Goal: Entertainment & Leisure: Consume media (video, audio)

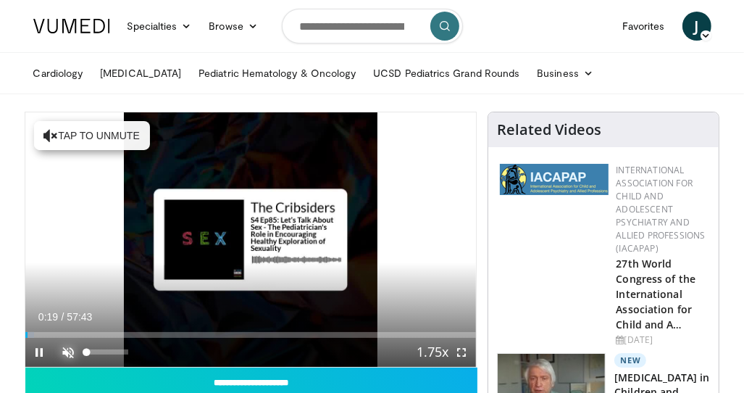
click at [70, 354] on span "Video Player" at bounding box center [68, 352] width 29 height 29
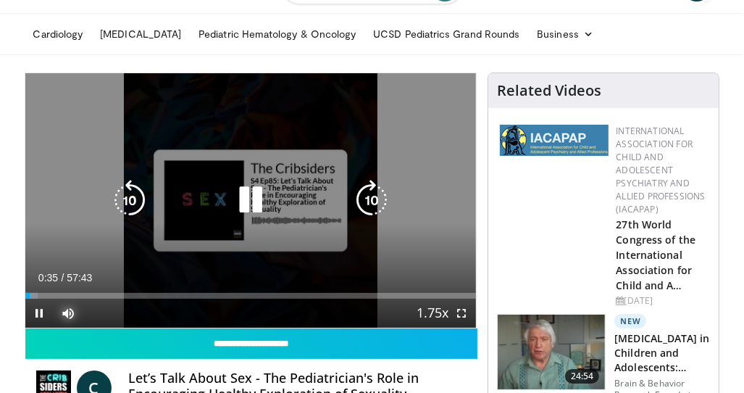
scroll to position [72, 0]
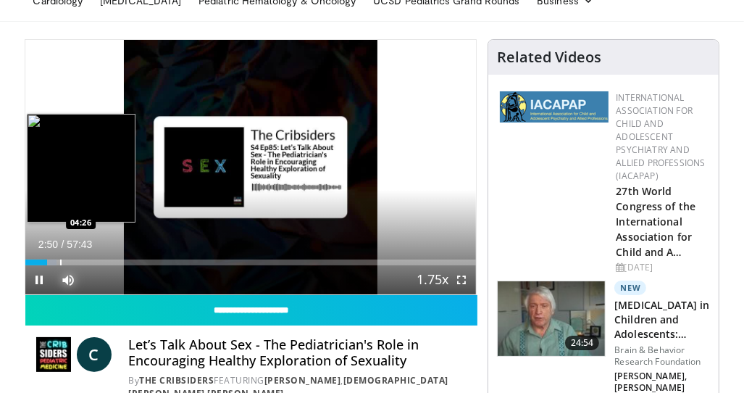
click at [60, 263] on div "Progress Bar" at bounding box center [60, 263] width 1 height 6
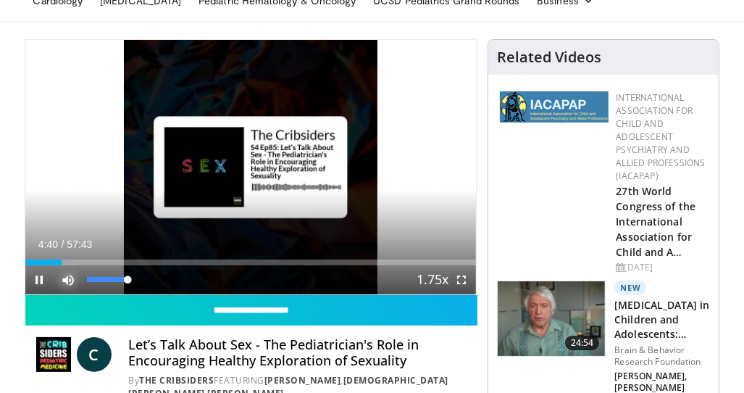
click at [68, 265] on span "Video Player" at bounding box center [68, 279] width 29 height 29
click at [72, 279] on span "Video Player" at bounding box center [68, 279] width 29 height 29
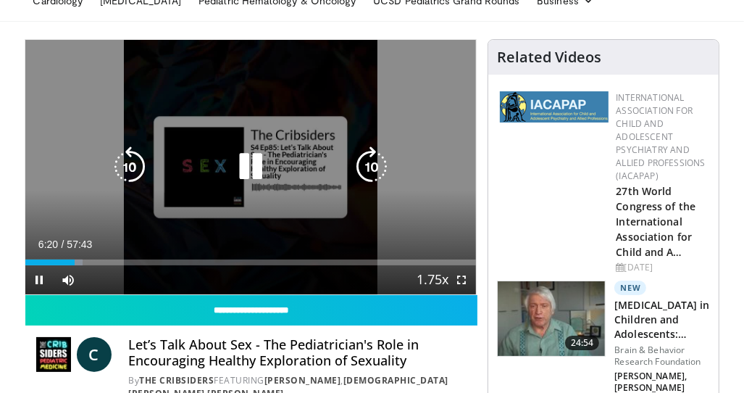
click at [246, 175] on icon "Video Player" at bounding box center [251, 166] width 41 height 41
